Goal: Task Accomplishment & Management: Complete application form

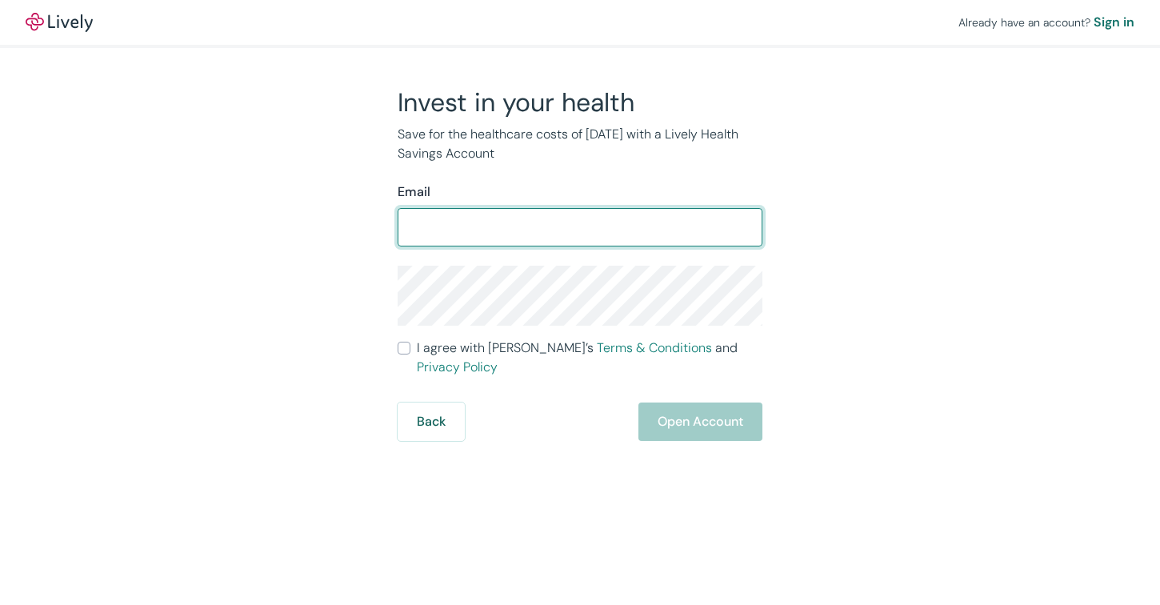
click at [562, 220] on input "Email" at bounding box center [579, 227] width 365 height 32
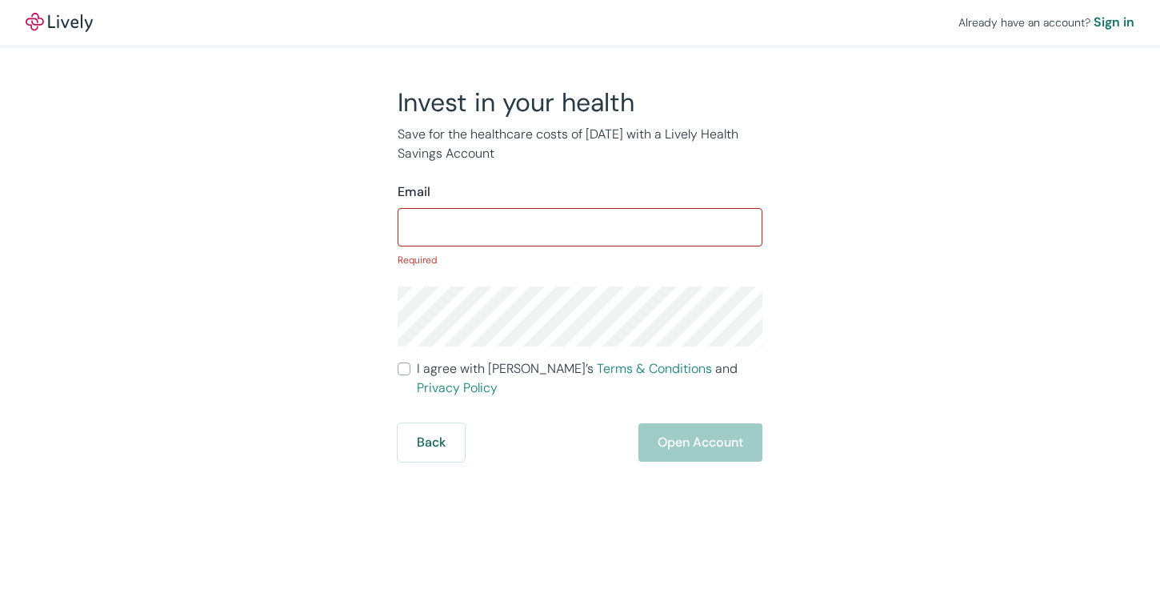
click at [1045, 149] on div "Already have an account? Sign in Invest in your health Save for the healthcare …" at bounding box center [580, 230] width 1160 height 461
click at [694, 232] on input "Email" at bounding box center [579, 227] width 365 height 32
type input "[PERSON_NAME][EMAIL_ADDRESS][PERSON_NAME][DOMAIN_NAME]"
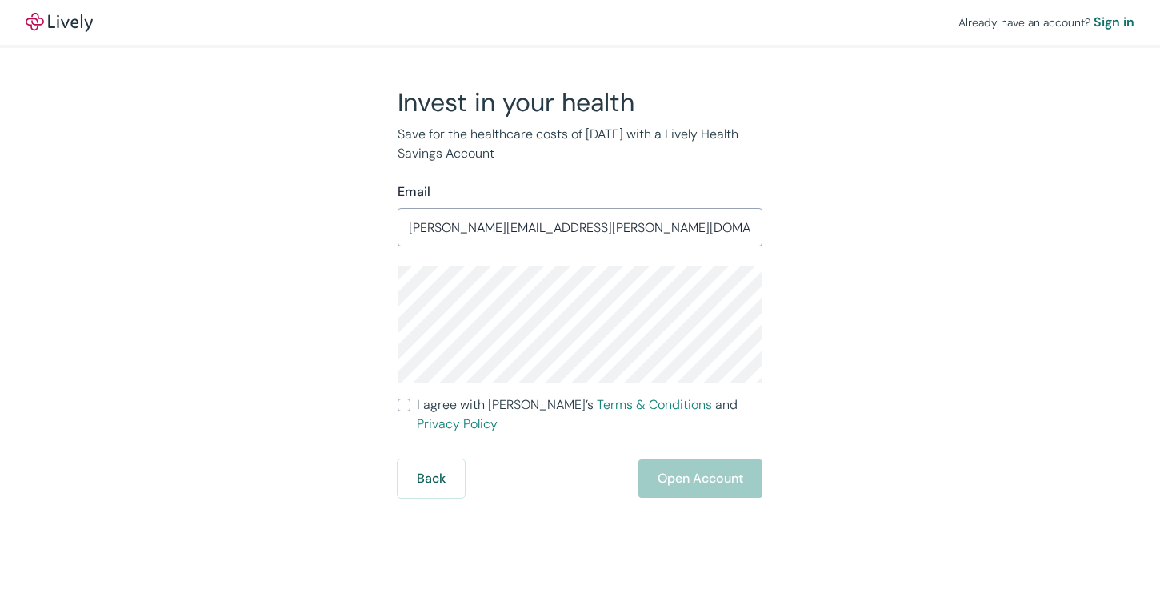
click at [405, 401] on input "I agree with Lively’s Terms & Conditions and Privacy Policy" at bounding box center [403, 404] width 13 height 13
checkbox input "true"
click at [702, 459] on button "Open Account" at bounding box center [700, 478] width 124 height 38
